Goal: Information Seeking & Learning: Learn about a topic

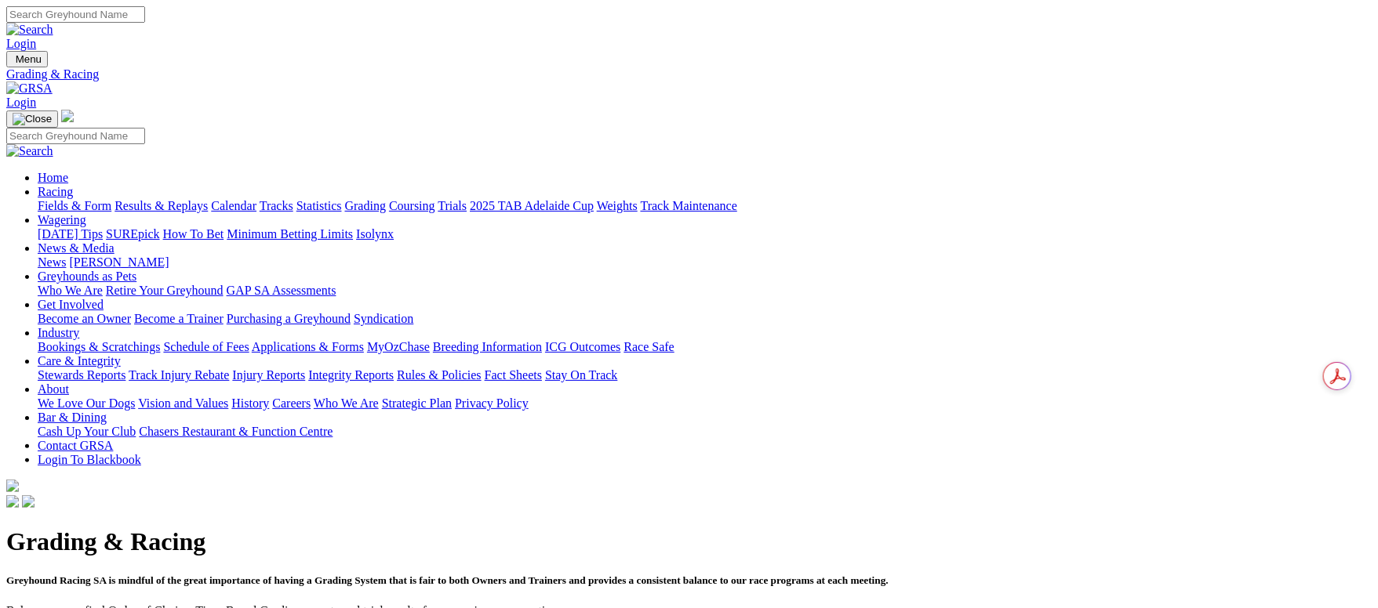
click at [111, 199] on link "Fields & Form" at bounding box center [75, 205] width 74 height 13
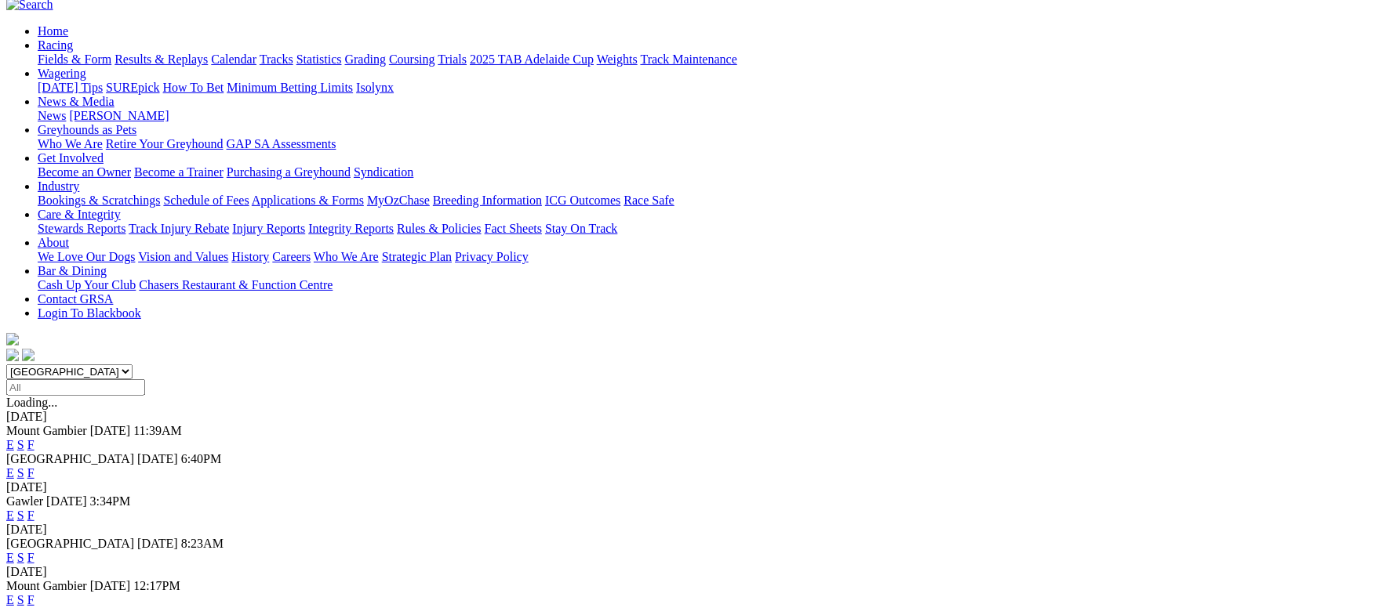
scroll to position [118, 0]
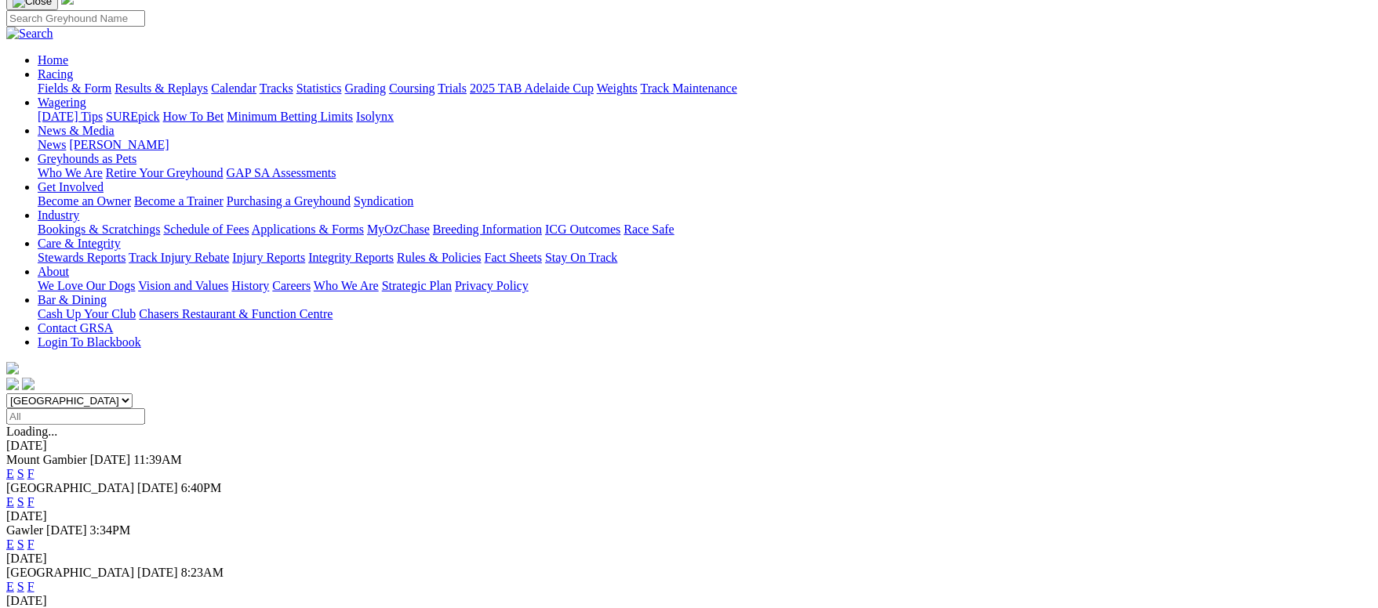
click at [34, 580] on link "F" at bounding box center [30, 586] width 7 height 13
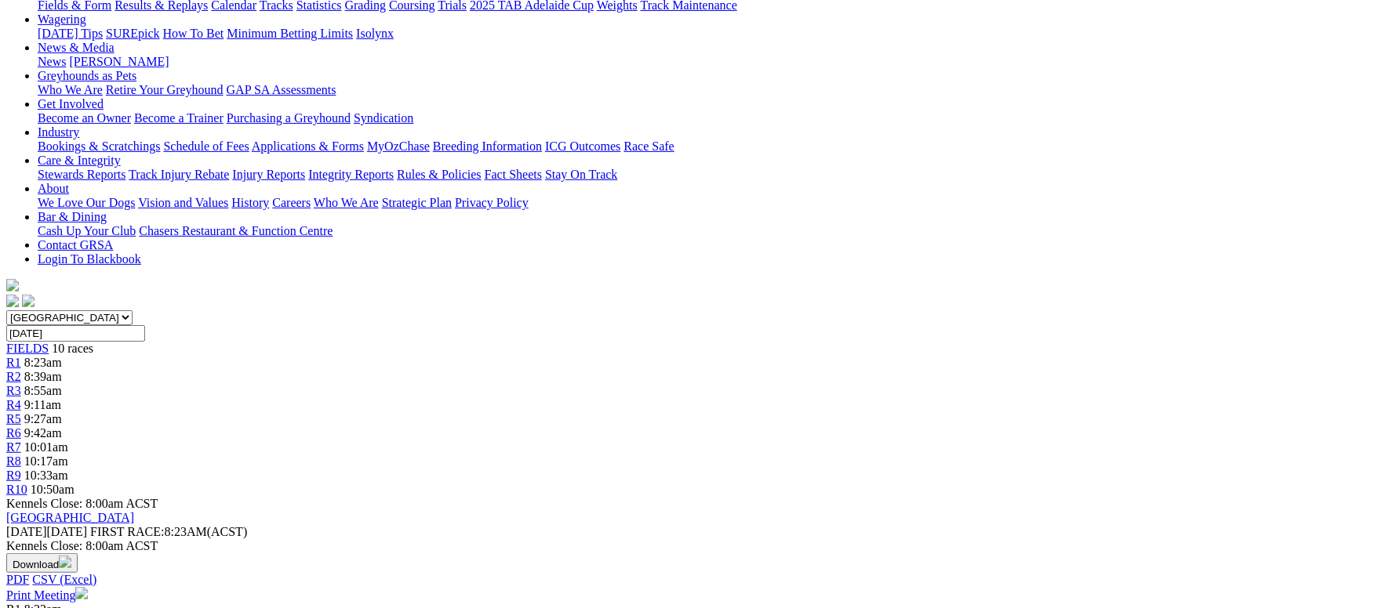
scroll to position [235, 0]
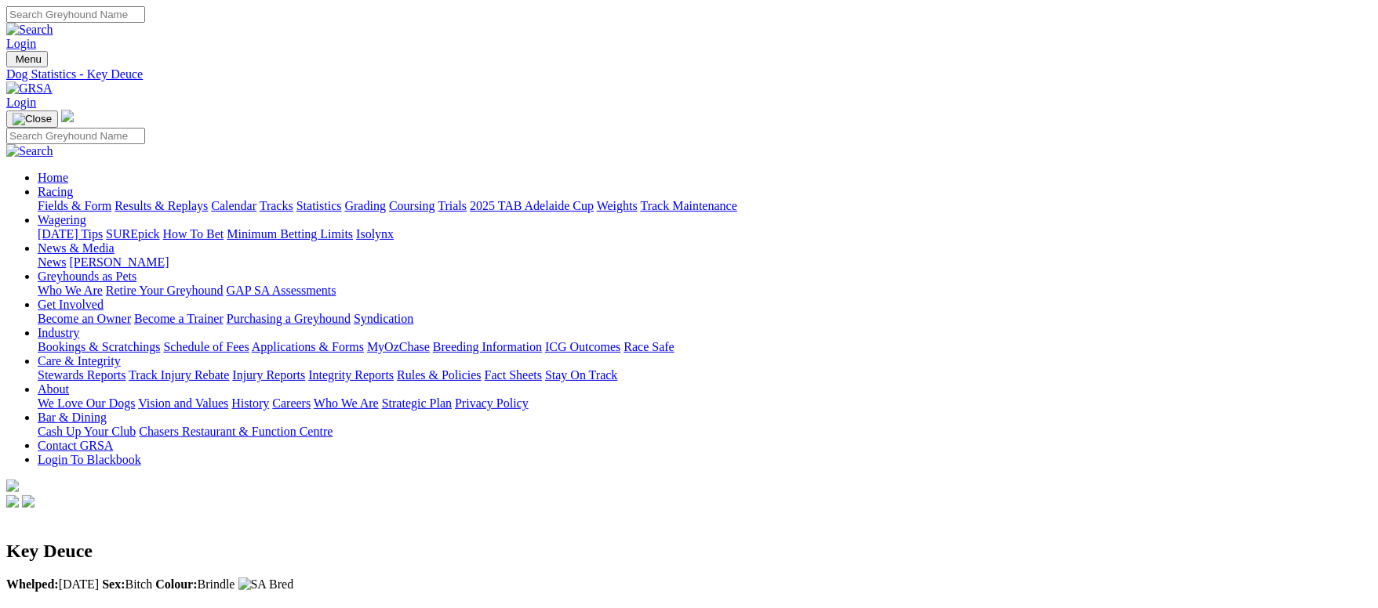
click at [111, 199] on link "Fields & Form" at bounding box center [75, 205] width 74 height 13
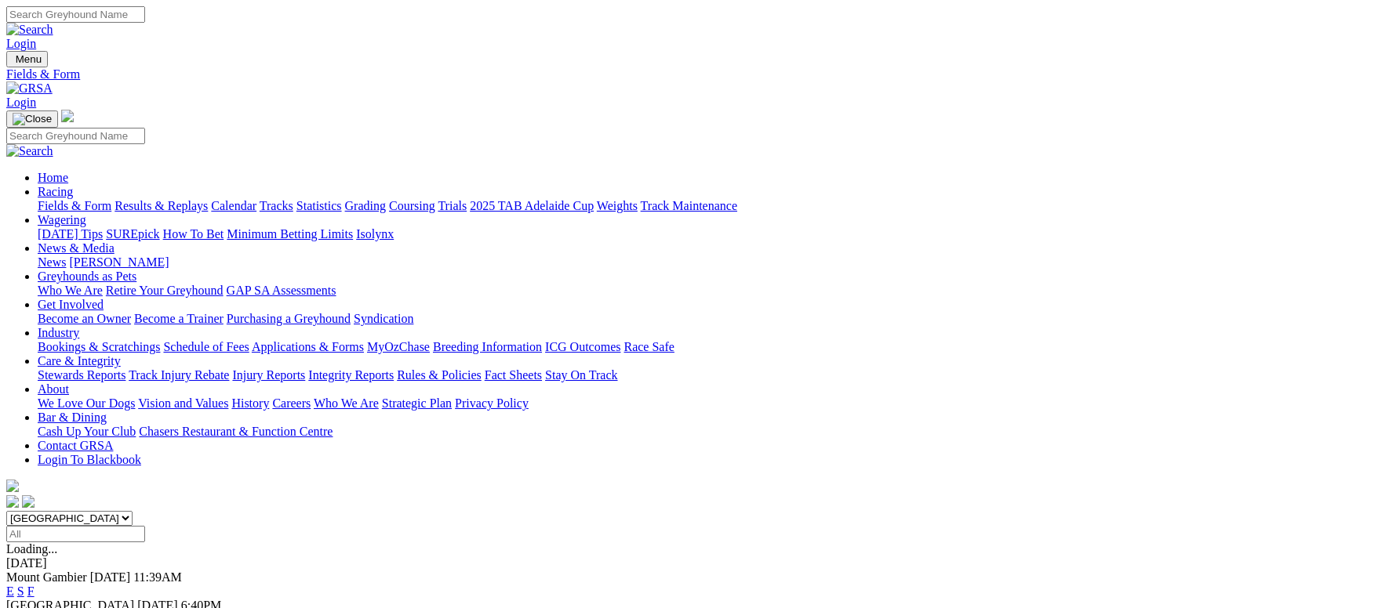
scroll to position [118, 0]
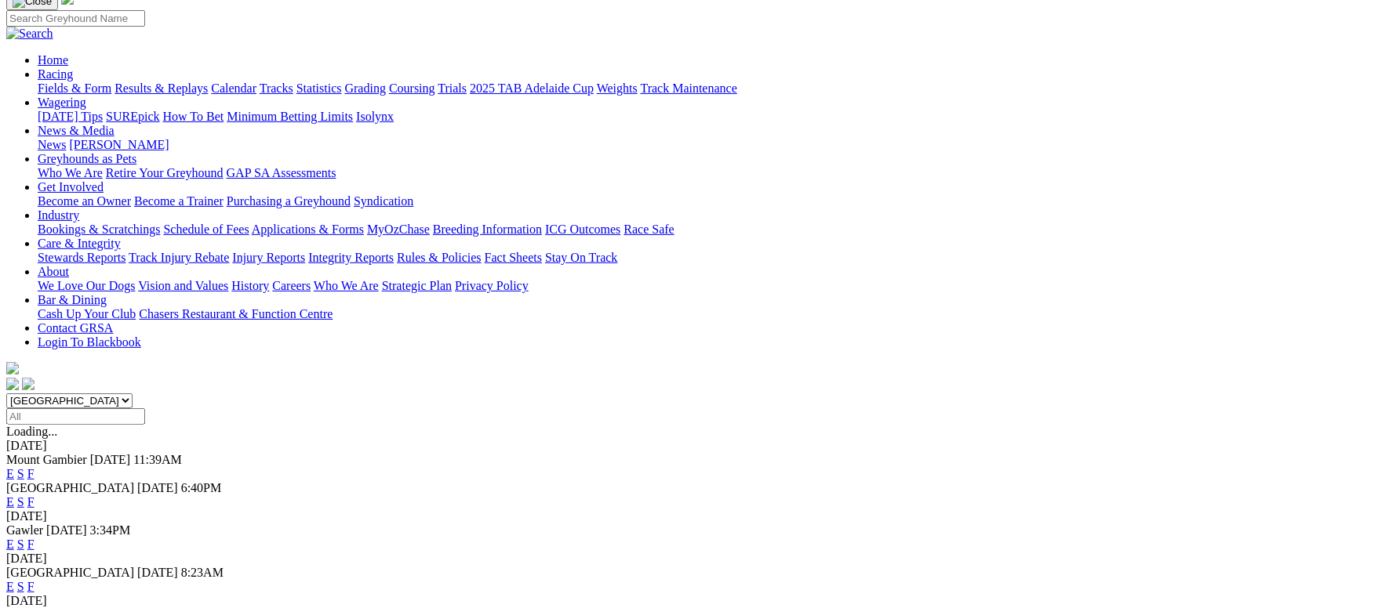
click at [34, 496] on link "F" at bounding box center [30, 502] width 7 height 13
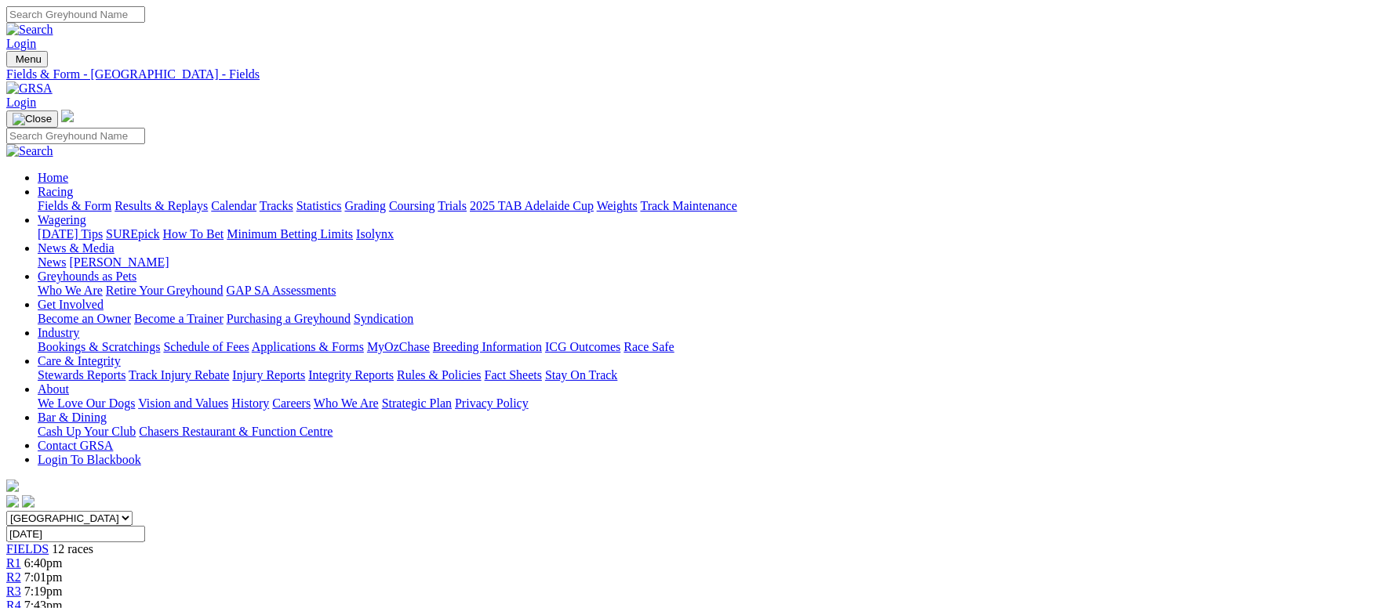
click at [111, 199] on link "Fields & Form" at bounding box center [75, 205] width 74 height 13
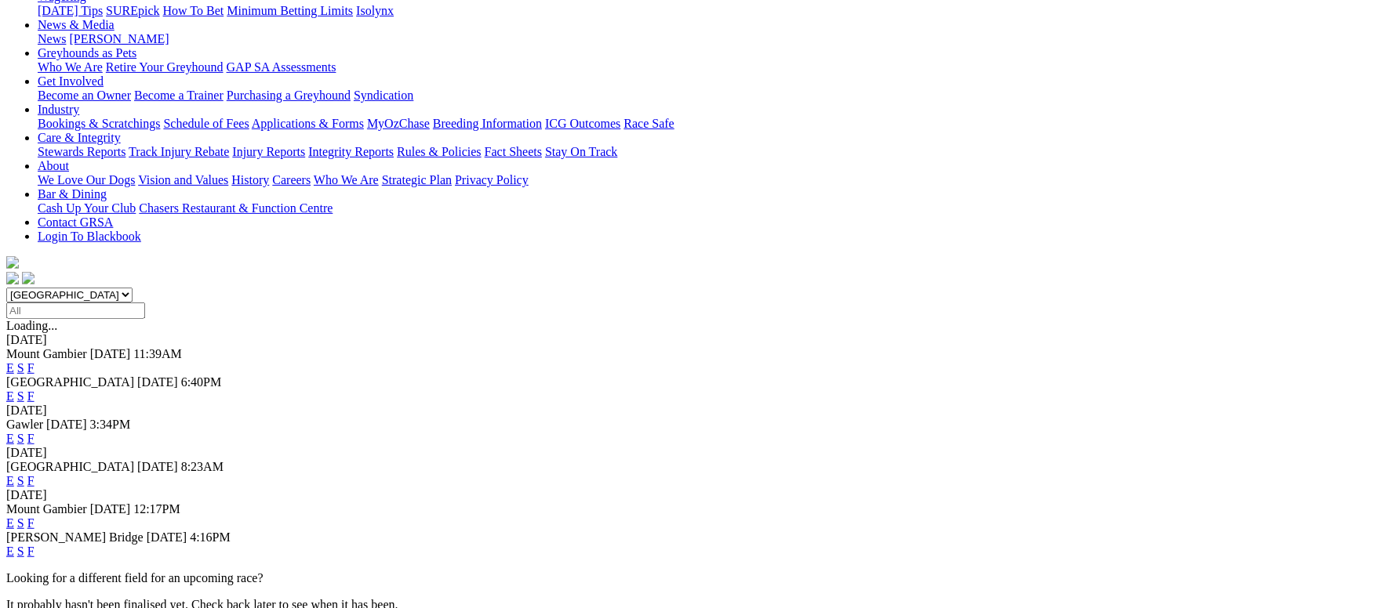
scroll to position [223, 0]
click at [34, 545] on link "F" at bounding box center [30, 551] width 7 height 13
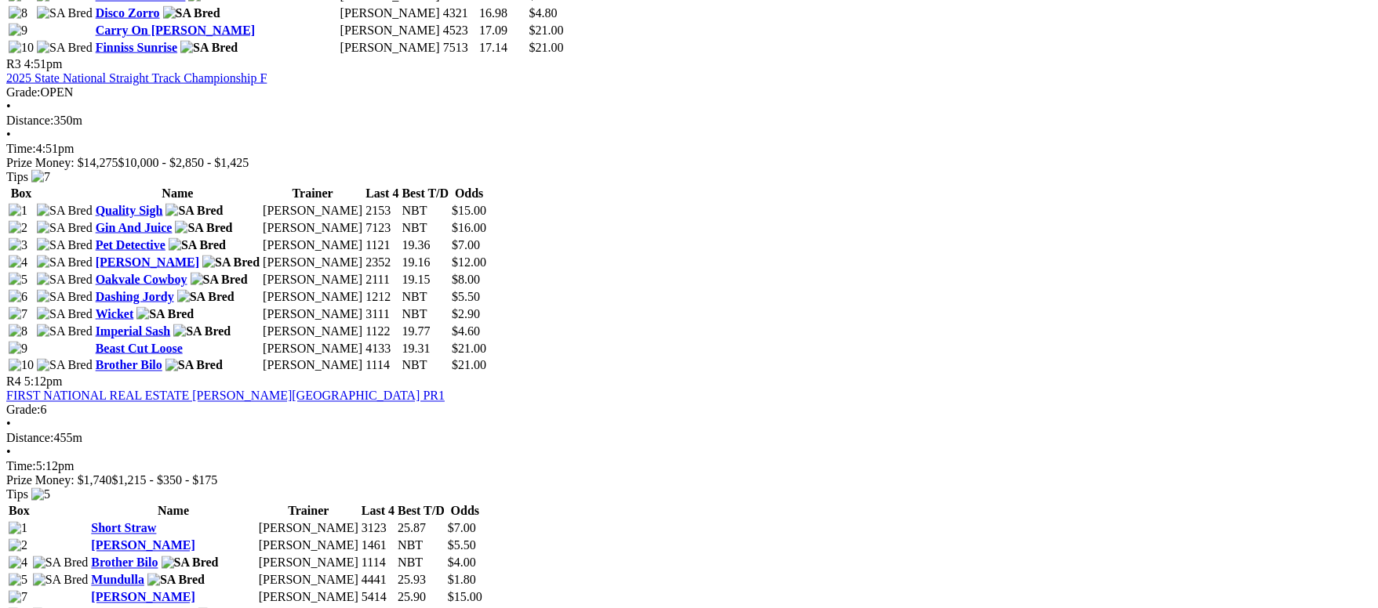
scroll to position [1293, 0]
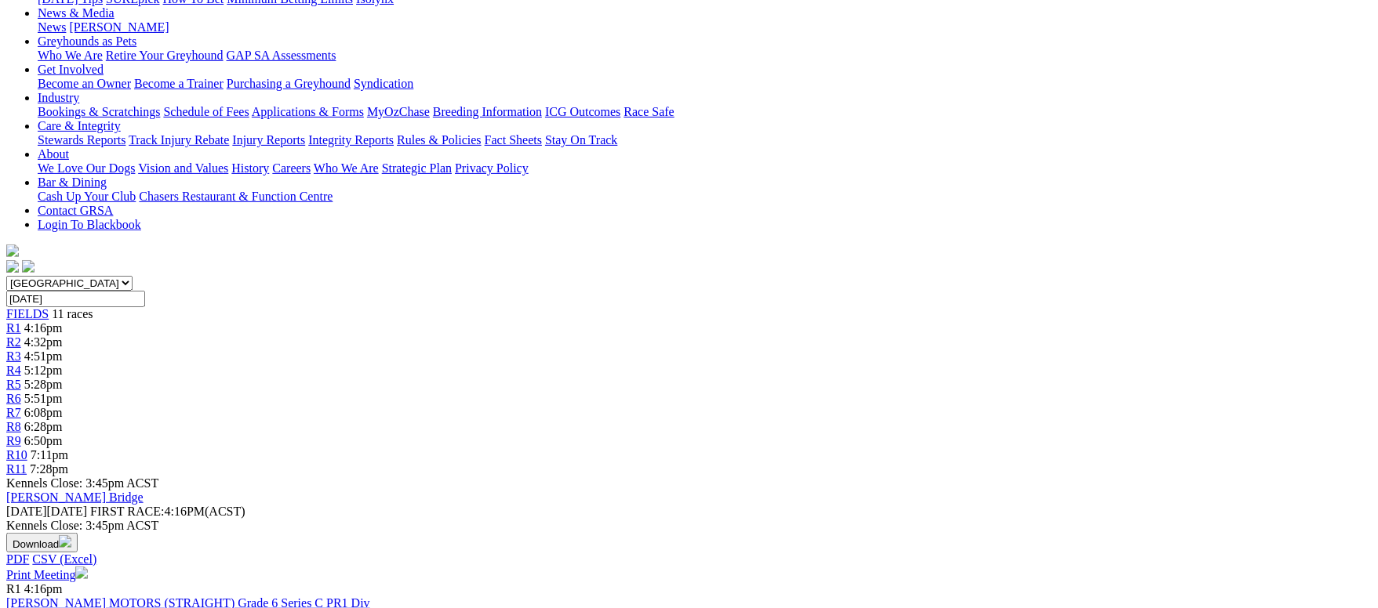
scroll to position [588, 0]
